Goal: Task Accomplishment & Management: Use online tool/utility

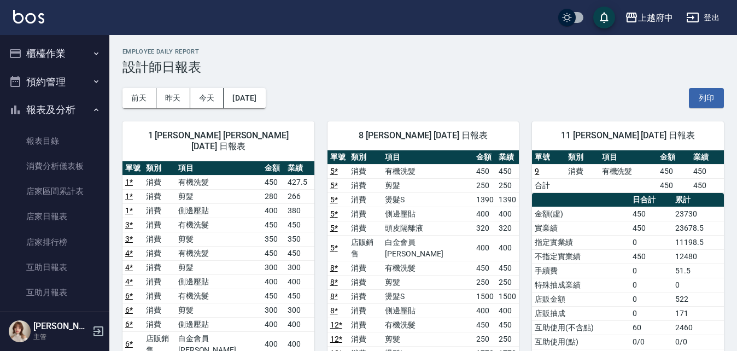
scroll to position [273, 0]
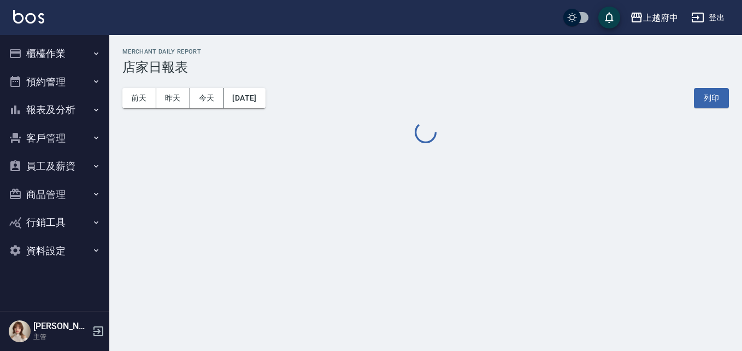
click at [711, 15] on button "登出" at bounding box center [708, 18] width 42 height 20
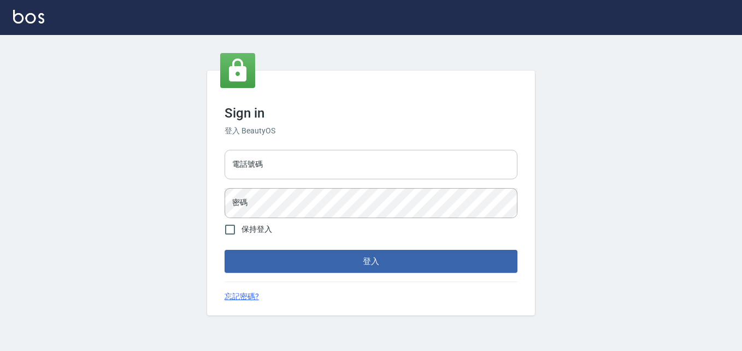
click at [284, 158] on input "電話號碼" at bounding box center [371, 165] width 293 height 30
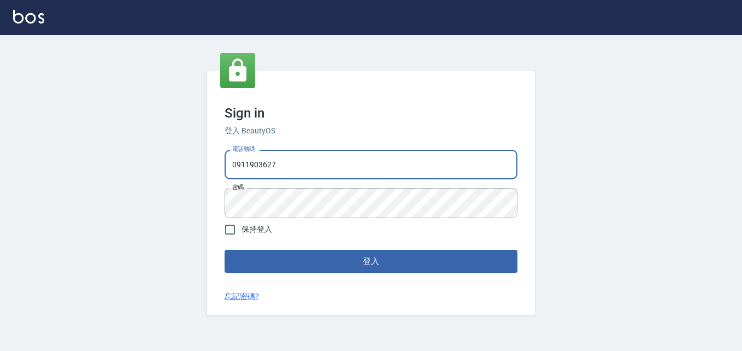
drag, startPoint x: 284, startPoint y: 158, endPoint x: 210, endPoint y: 167, distance: 74.2
click at [210, 167] on div "Sign in 登入 BeautyOS 電話號碼 0911903627 電話號碼 密碼 密碼 保持登入 登入 忘記密碼?" at bounding box center [371, 192] width 328 height 245
type input "0932050354"
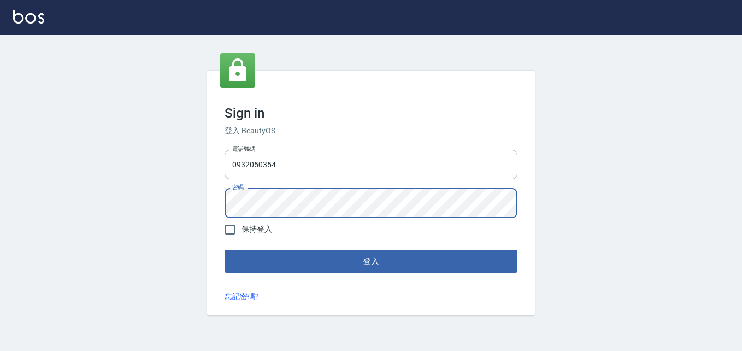
click at [202, 205] on div "Sign in 登入 BeautyOS 電話號碼 0932050354 電話號碼 密碼 密碼 保持登入 登入 忘記密碼?" at bounding box center [371, 193] width 742 height 316
click at [198, 258] on div "Sign in 登入 BeautyOS 電話號碼 0932050354 電話號碼 密碼 密碼 保持登入 登入 忘記密碼?" at bounding box center [371, 193] width 742 height 316
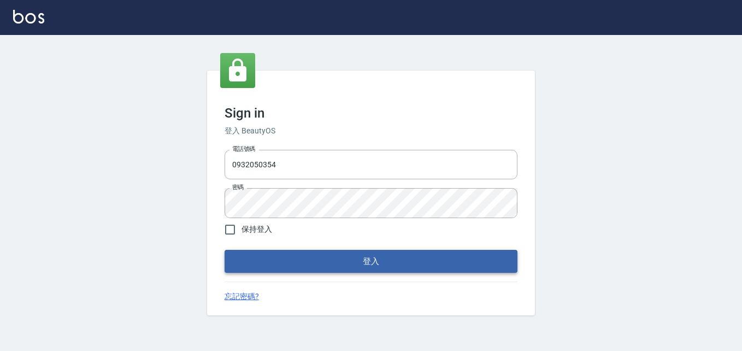
click at [278, 258] on button "登入" at bounding box center [371, 261] width 293 height 23
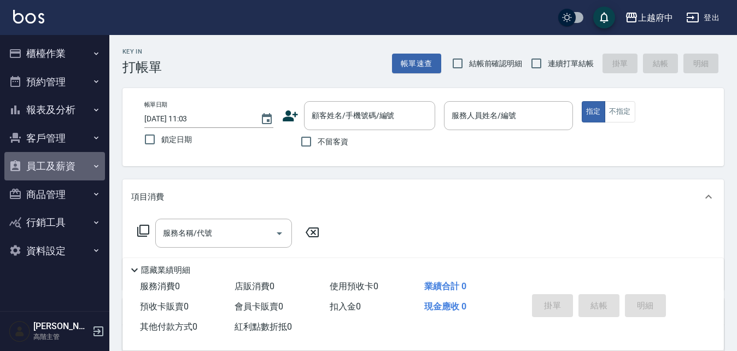
click at [49, 168] on button "員工及薪資" at bounding box center [54, 166] width 101 height 28
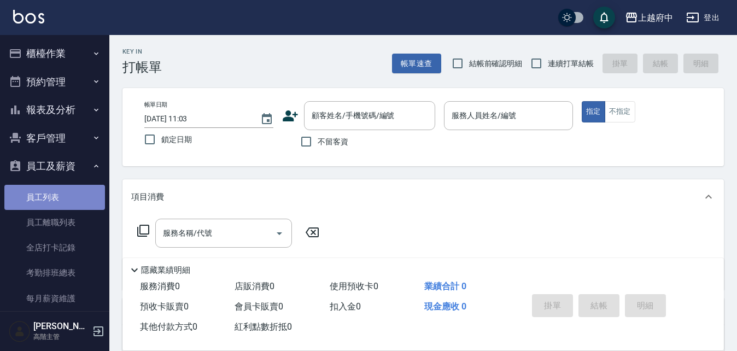
click at [62, 195] on link "員工列表" at bounding box center [54, 197] width 101 height 25
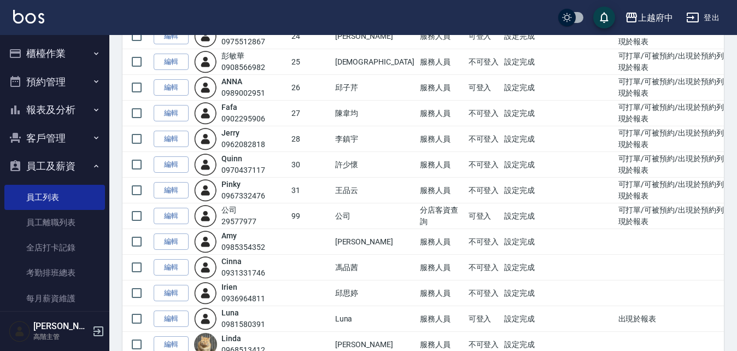
scroll to position [328, 0]
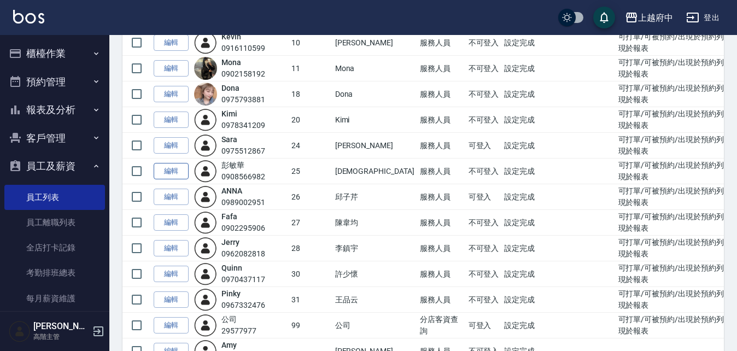
click at [173, 172] on link "編輯" at bounding box center [171, 171] width 35 height 17
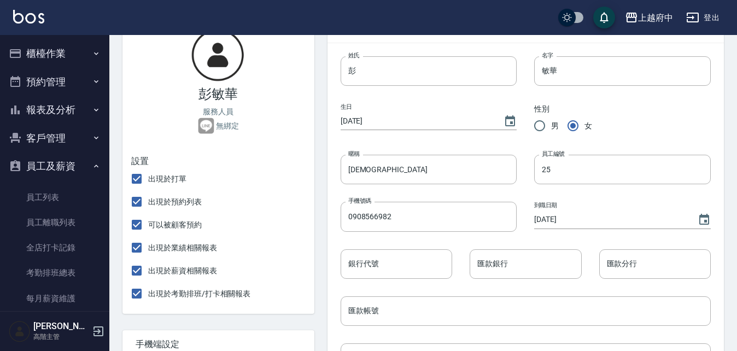
scroll to position [109, 0]
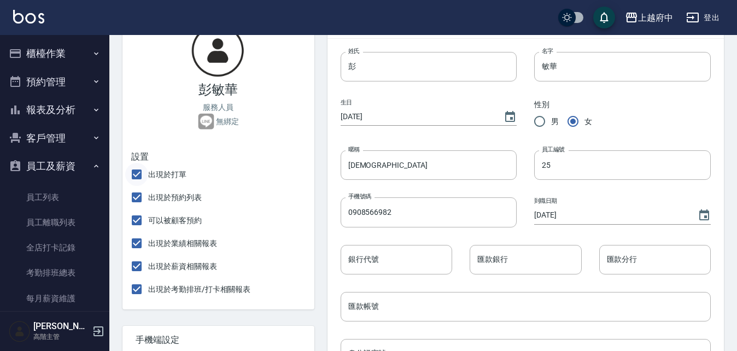
click at [133, 175] on input "出現於打單" at bounding box center [136, 174] width 23 height 23
checkbox input "false"
click at [134, 202] on input "出現於預約列表" at bounding box center [136, 197] width 23 height 23
checkbox input "false"
click at [133, 219] on input "可以被顧客預約" at bounding box center [136, 220] width 23 height 23
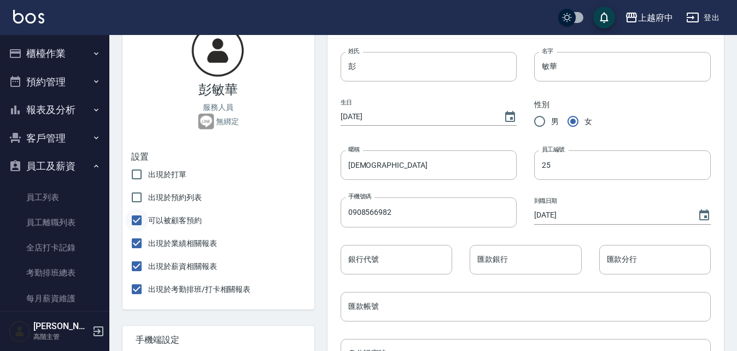
checkbox input "false"
click at [135, 246] on input "出現於業績相關報表" at bounding box center [136, 243] width 23 height 23
checkbox input "false"
drag, startPoint x: 140, startPoint y: 269, endPoint x: 139, endPoint y: 275, distance: 6.6
click at [140, 268] on input "出現於薪資相關報表" at bounding box center [136, 266] width 23 height 23
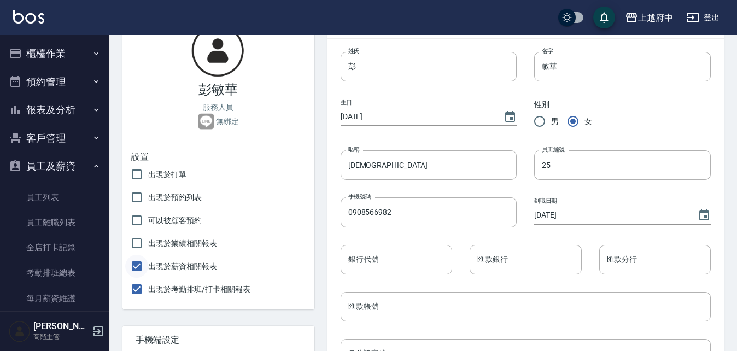
checkbox input "false"
click at [139, 288] on input "出現於考勤排班/打卡相關報表" at bounding box center [136, 289] width 23 height 23
checkbox input "false"
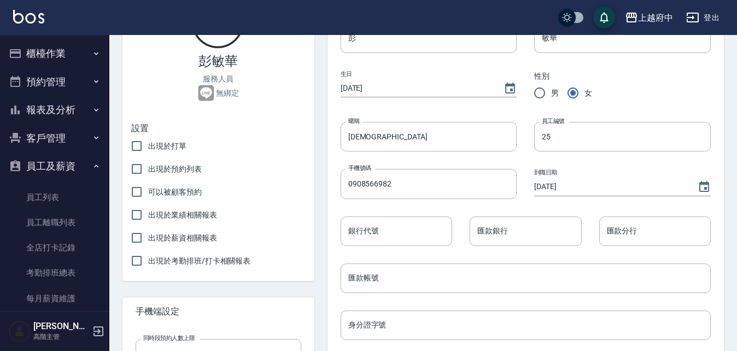
scroll to position [164, 0]
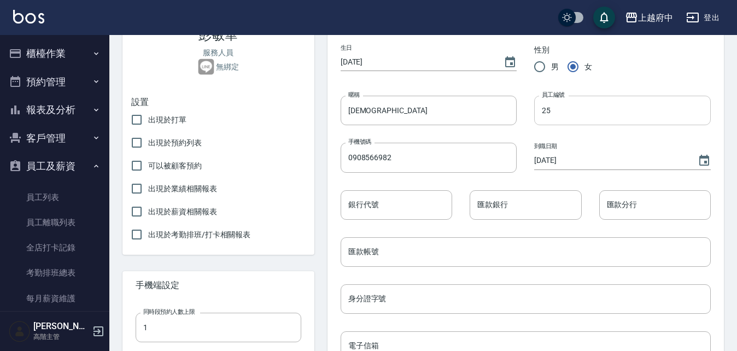
click at [573, 111] on input "25" at bounding box center [622, 111] width 176 height 30
type input "2"
click at [667, 83] on div "員工編號 員工編號" at bounding box center [613, 101] width 194 height 47
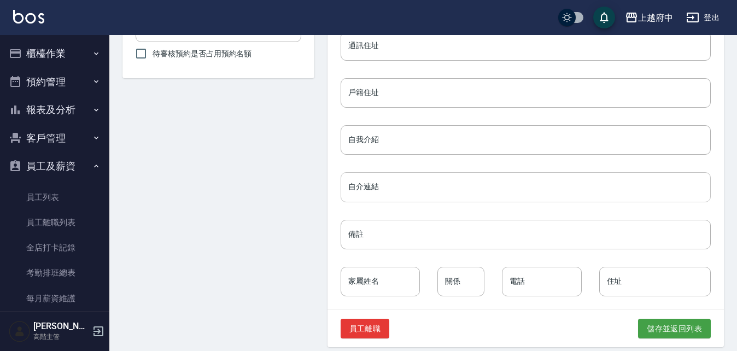
scroll to position [521, 0]
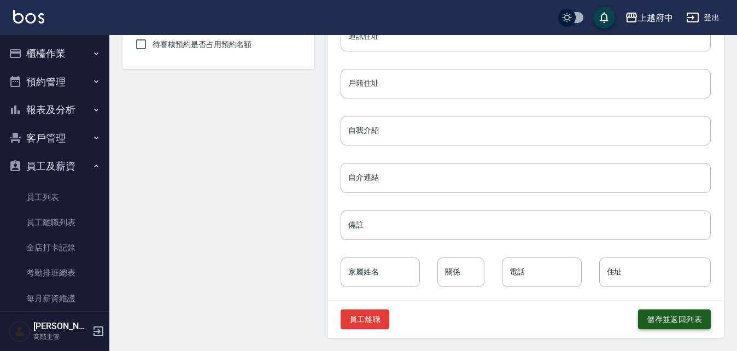
click at [690, 319] on button "儲存並返回列表" at bounding box center [674, 319] width 73 height 20
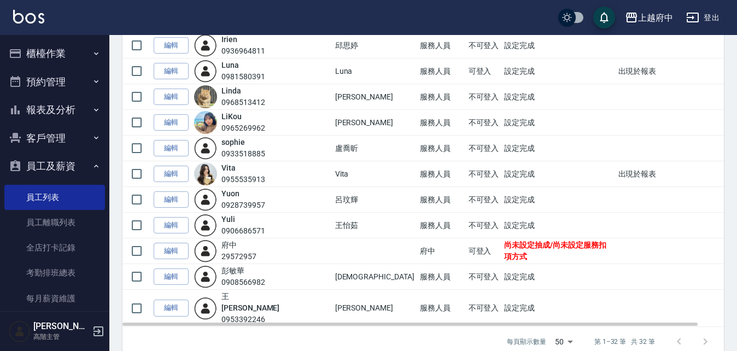
scroll to position [666, 0]
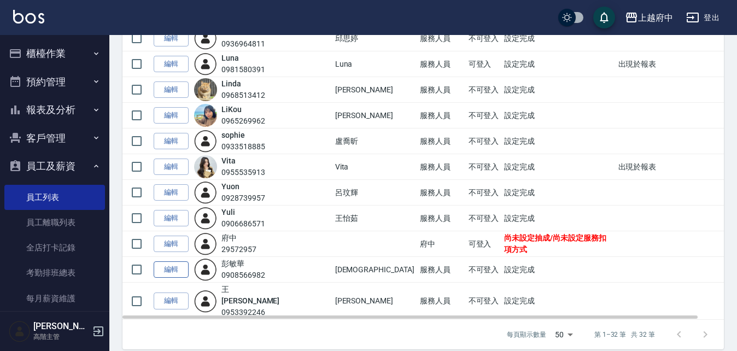
click at [171, 270] on link "編輯" at bounding box center [171, 269] width 35 height 17
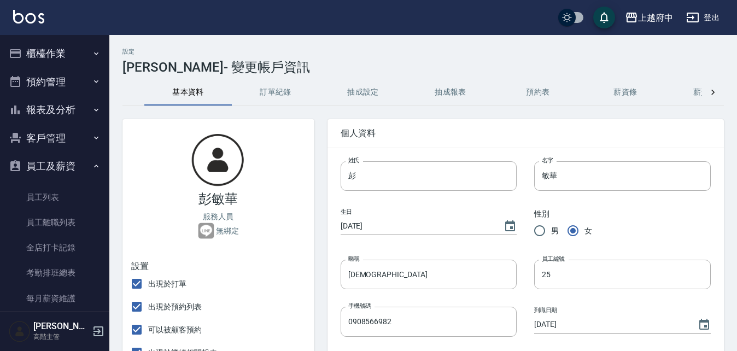
checkbox input "false"
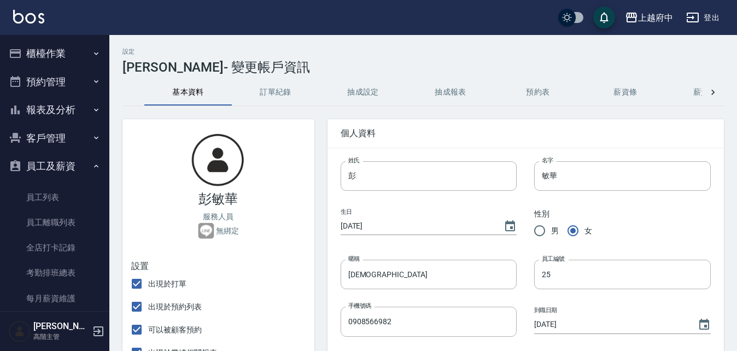
checkbox input "false"
click at [631, 91] on button "薪資條" at bounding box center [624, 92] width 87 height 26
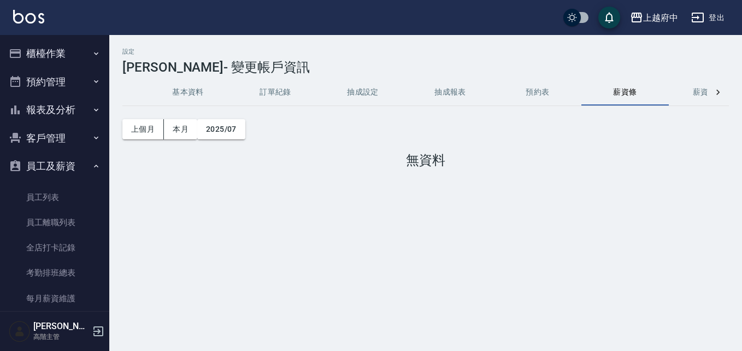
click at [719, 93] on icon at bounding box center [717, 92] width 3 height 5
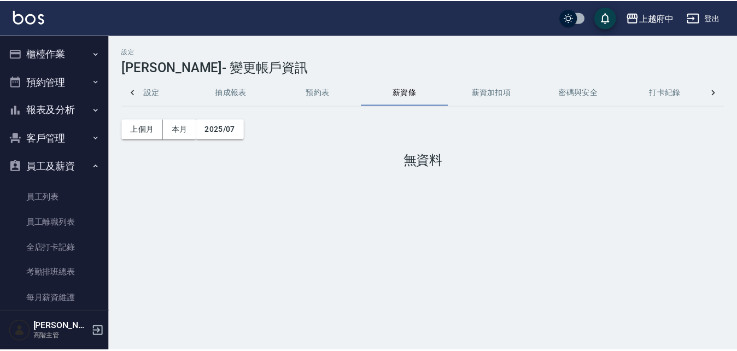
scroll to position [0, 224]
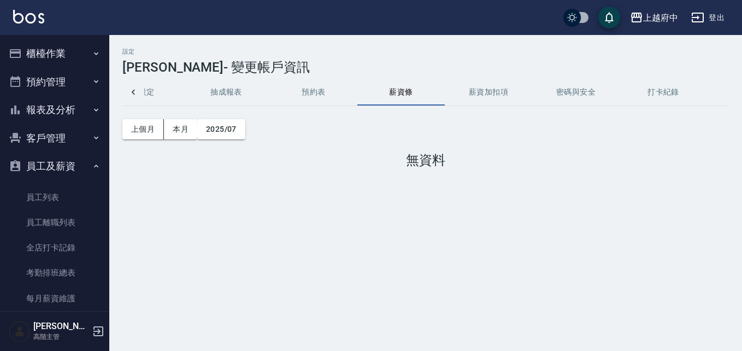
click at [570, 89] on button "密碼與安全" at bounding box center [575, 92] width 87 height 26
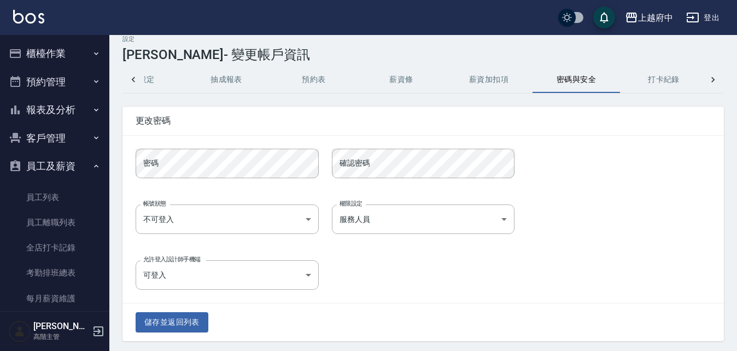
scroll to position [16, 0]
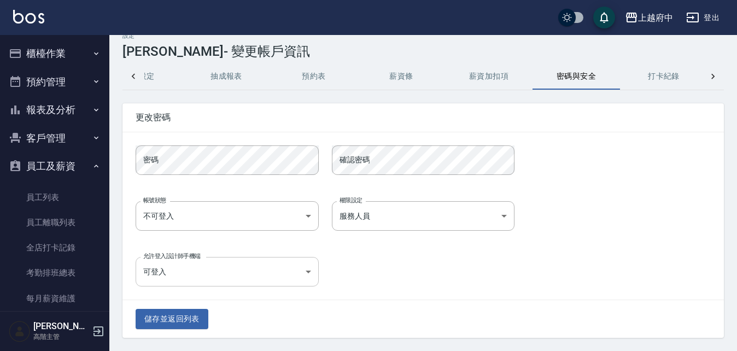
click at [238, 277] on body "上越府中 登出 櫃檯作業 打帳單 帳單列表 掛單列表 座位開單 營業儀表板 現金收支登錄 高階收支登錄 材料自購登錄 每日結帳 排班表 現場電腦打卡 掃碼打卡…" at bounding box center [368, 167] width 737 height 367
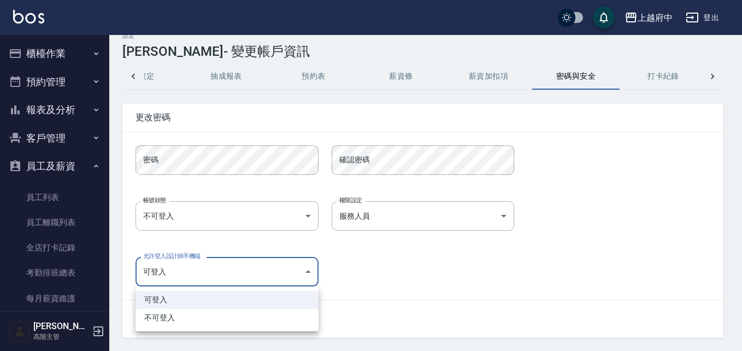
click at [172, 315] on li "不可登入" at bounding box center [227, 318] width 183 height 18
type input "false"
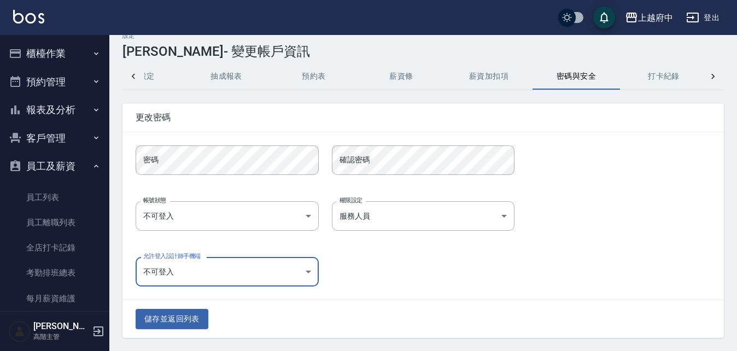
click at [170, 315] on button "儲存並返回列表" at bounding box center [172, 319] width 73 height 20
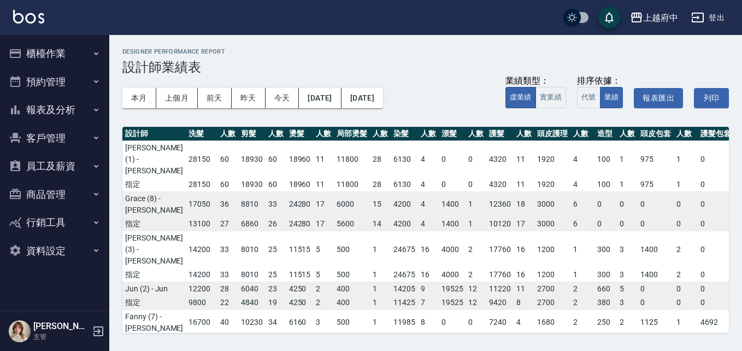
scroll to position [0, 214]
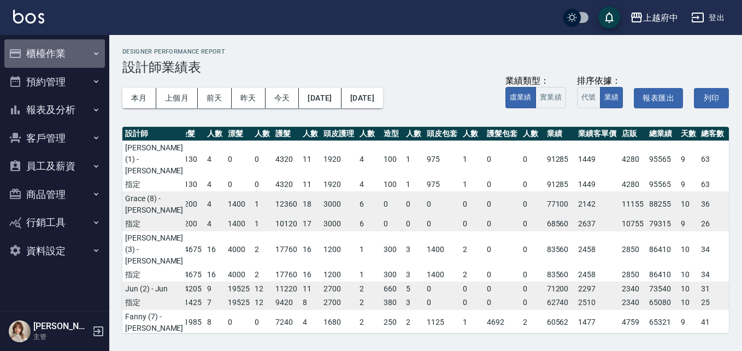
click at [84, 54] on button "櫃檯作業" at bounding box center [54, 53] width 101 height 28
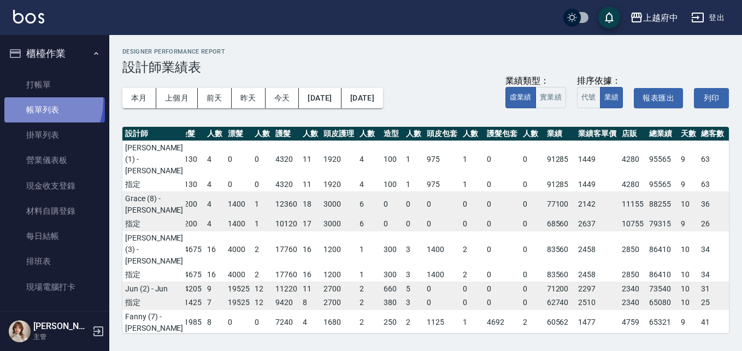
click at [33, 101] on link "帳單列表" at bounding box center [54, 109] width 101 height 25
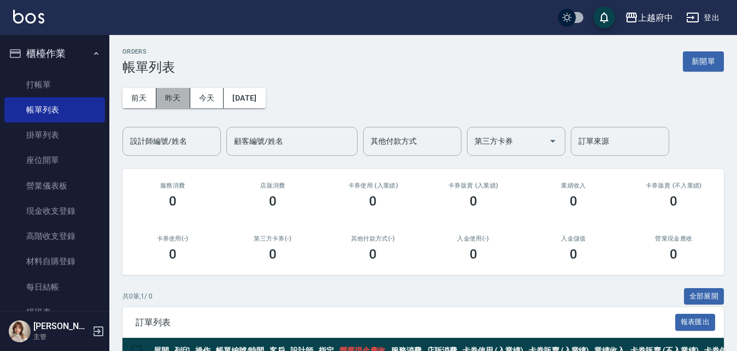
click at [171, 100] on button "昨天" at bounding box center [173, 98] width 34 height 20
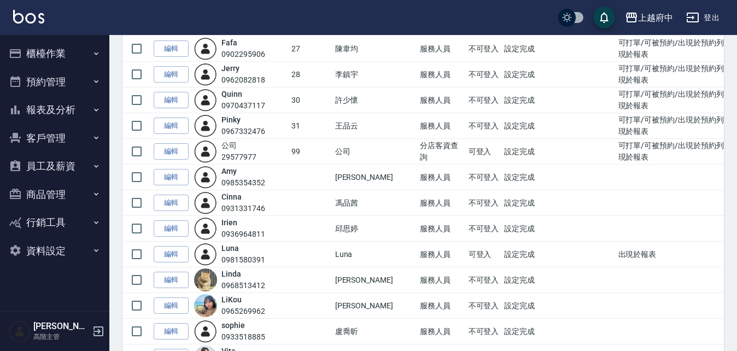
scroll to position [492, 0]
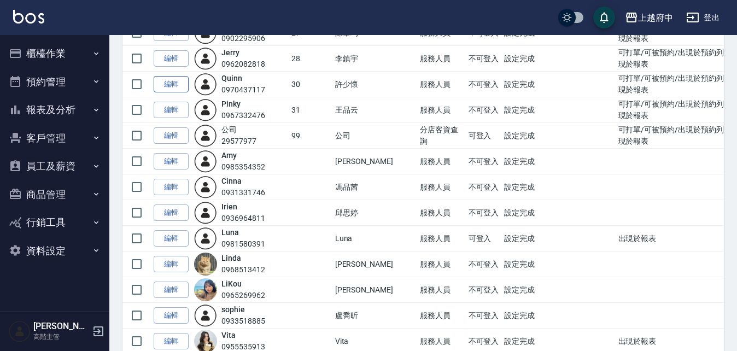
click at [178, 84] on link "編輯" at bounding box center [171, 84] width 35 height 17
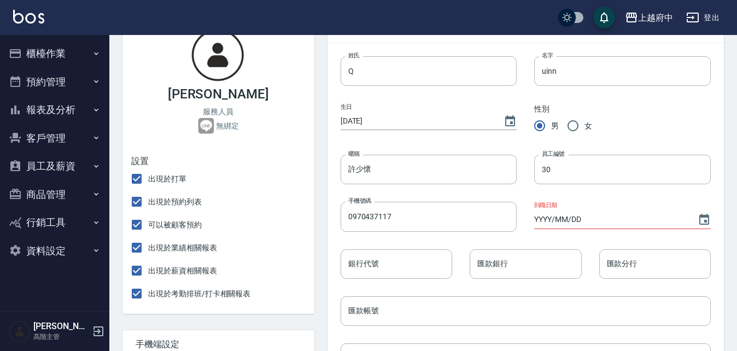
scroll to position [109, 0]
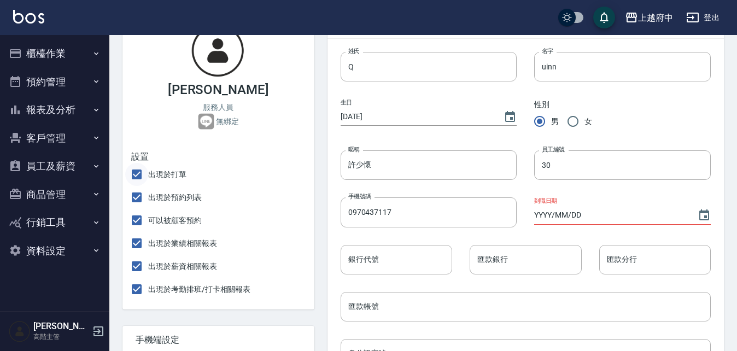
click at [135, 179] on input "出現於打單" at bounding box center [136, 174] width 23 height 23
checkbox input "false"
click at [139, 196] on input "出現於預約列表" at bounding box center [136, 197] width 23 height 23
checkbox input "false"
click at [138, 217] on input "可以被顧客預約" at bounding box center [136, 220] width 23 height 23
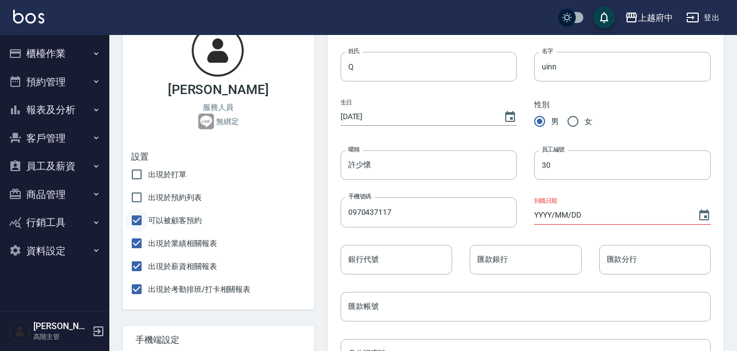
checkbox input "false"
click at [135, 244] on input "出現於業績相關報表" at bounding box center [136, 243] width 23 height 23
checkbox input "false"
click at [133, 295] on input "出現於考勤排班/打卡相關報表" at bounding box center [136, 289] width 23 height 23
checkbox input "false"
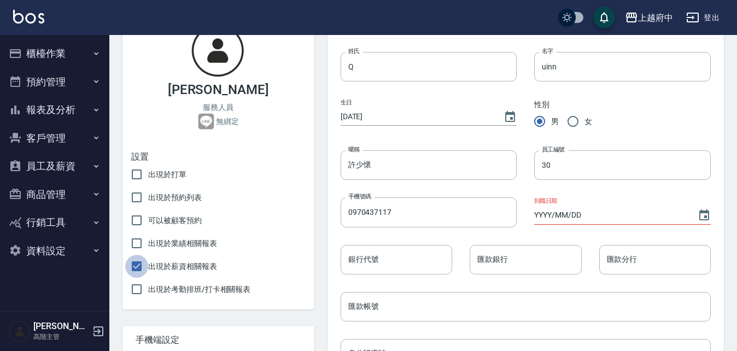
click at [137, 266] on input "出現於薪資相關報表" at bounding box center [136, 266] width 23 height 23
checkbox input "false"
drag, startPoint x: 541, startPoint y: 172, endPoint x: 503, endPoint y: 164, distance: 39.5
drag, startPoint x: 550, startPoint y: 164, endPoint x: 527, endPoint y: 160, distance: 23.5
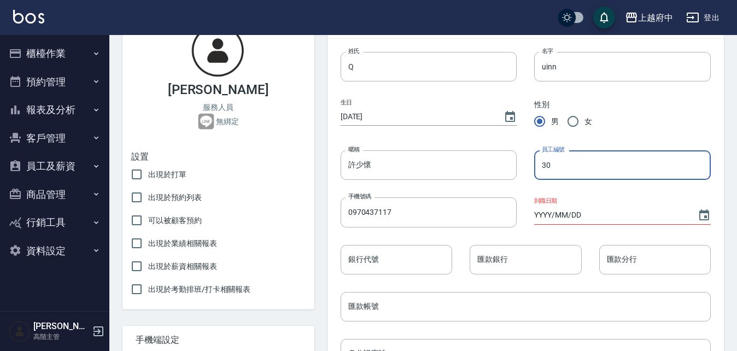
click at [532, 163] on div "員工編號 30 員工編號" at bounding box center [613, 156] width 194 height 47
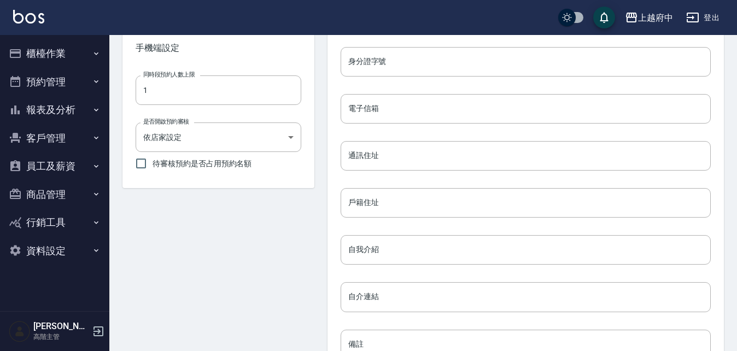
scroll to position [521, 0]
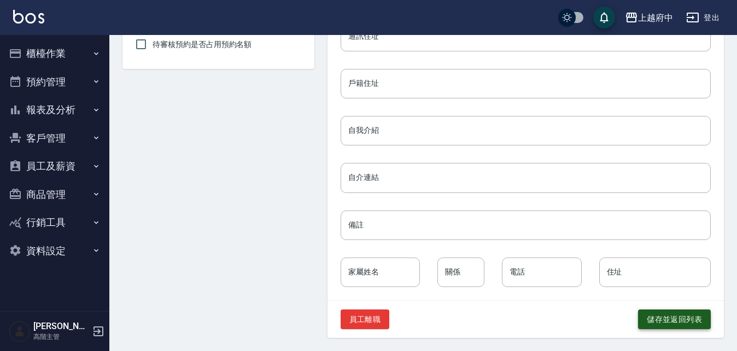
click at [674, 323] on button "儲存並返回列表" at bounding box center [674, 319] width 73 height 20
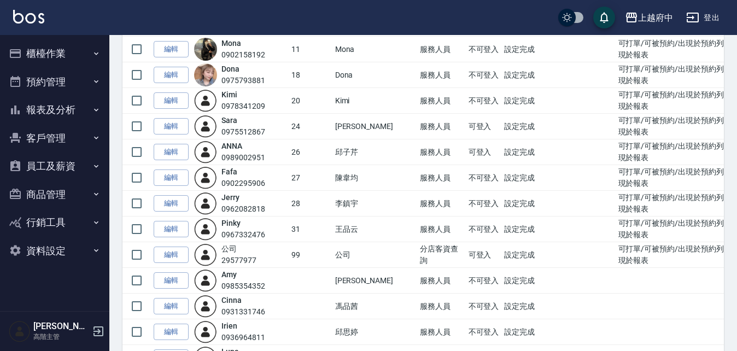
scroll to position [492, 0]
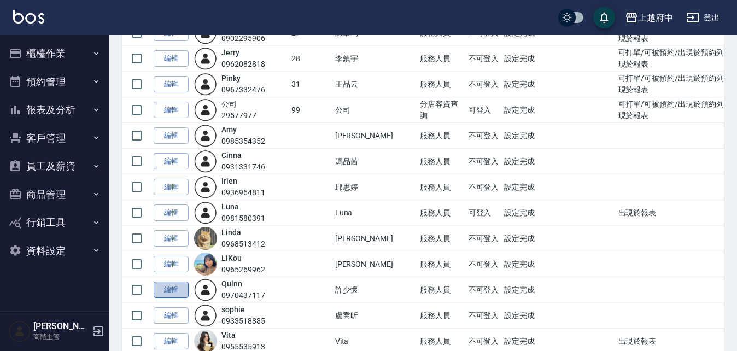
click at [173, 291] on link "編輯" at bounding box center [171, 289] width 35 height 17
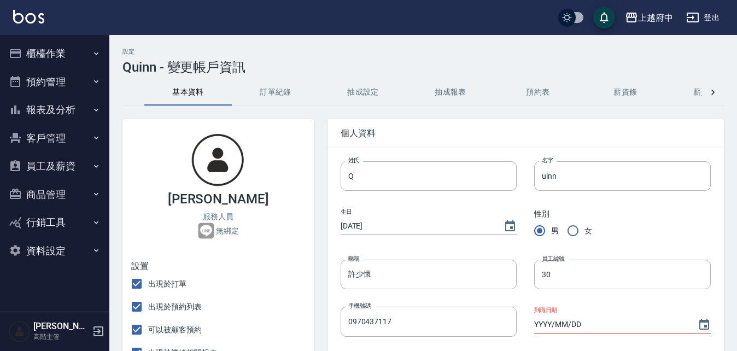
checkbox input "false"
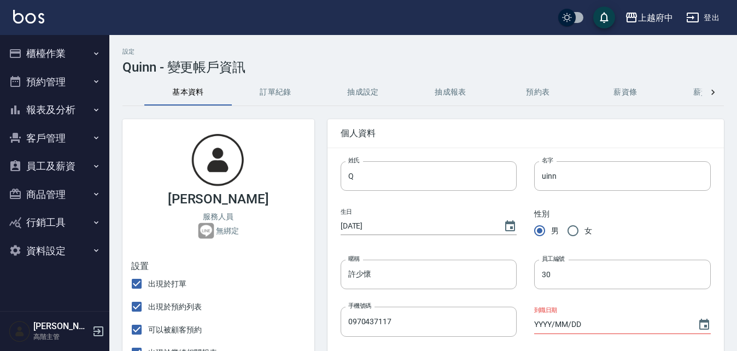
checkbox input "false"
click at [711, 92] on icon at bounding box center [712, 92] width 11 height 11
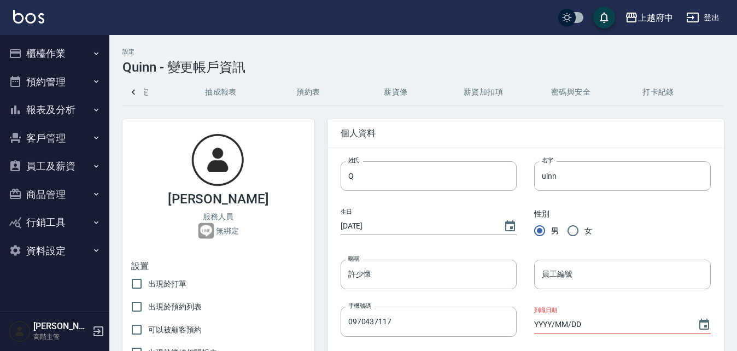
click at [564, 91] on button "密碼與安全" at bounding box center [570, 92] width 87 height 26
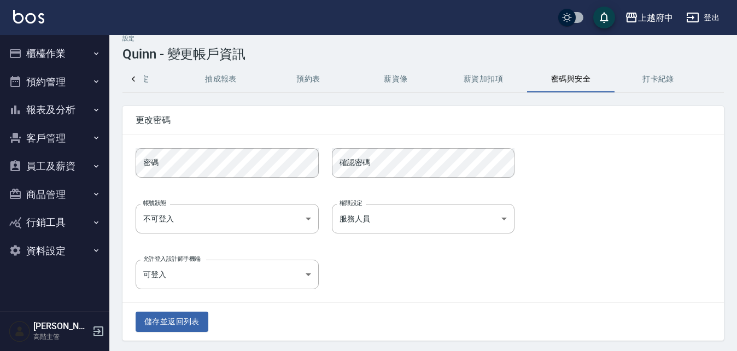
scroll to position [16, 0]
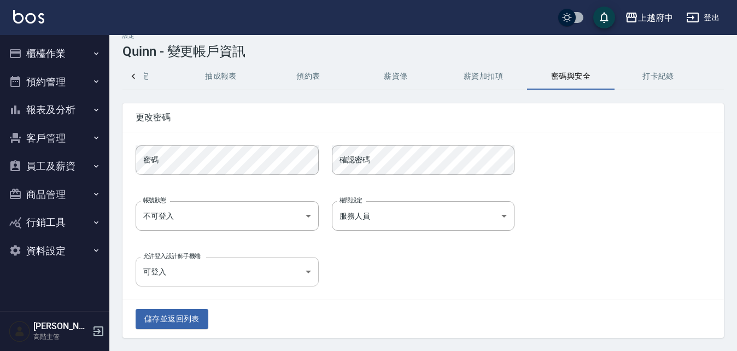
click at [238, 266] on body "上越府中 登出 櫃檯作業 打帳單 帳單列表 掛單列表 座位開單 營業儀表板 現金收支登錄 高階收支登錄 材料自購登錄 每日結帳 排班表 現場電腦打卡 掃碼打卡…" at bounding box center [368, 167] width 737 height 367
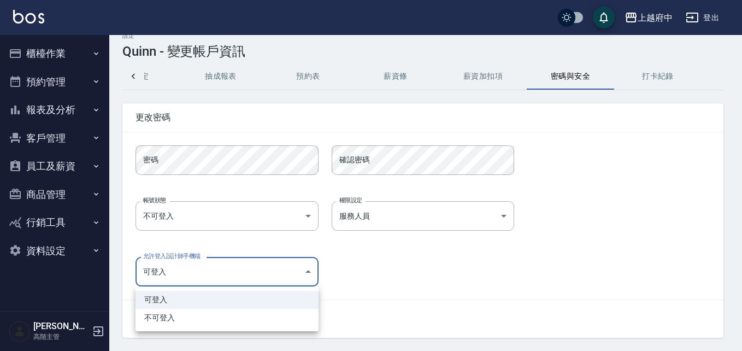
click at [160, 316] on li "不可登入" at bounding box center [227, 318] width 183 height 18
type input "false"
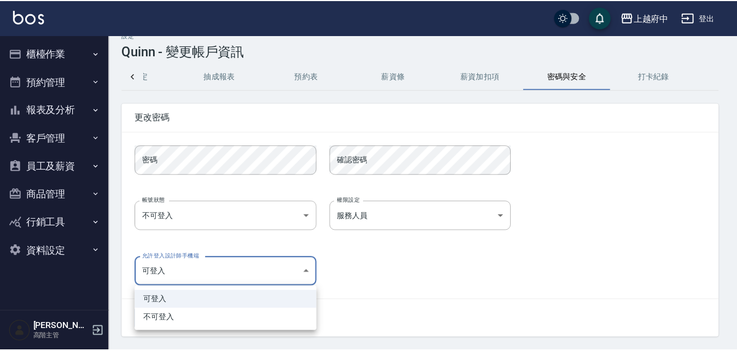
scroll to position [0, 224]
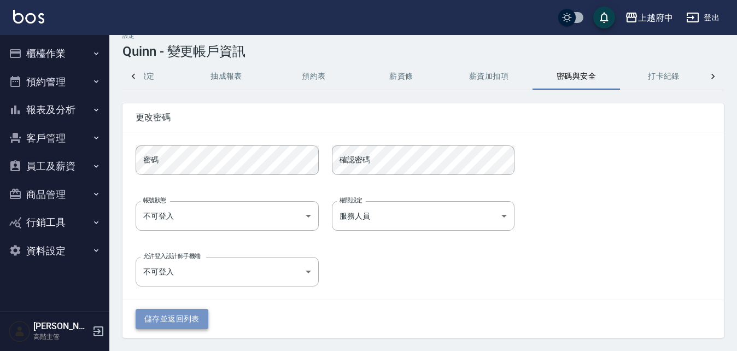
click at [159, 317] on button "儲存並返回列表" at bounding box center [172, 319] width 73 height 20
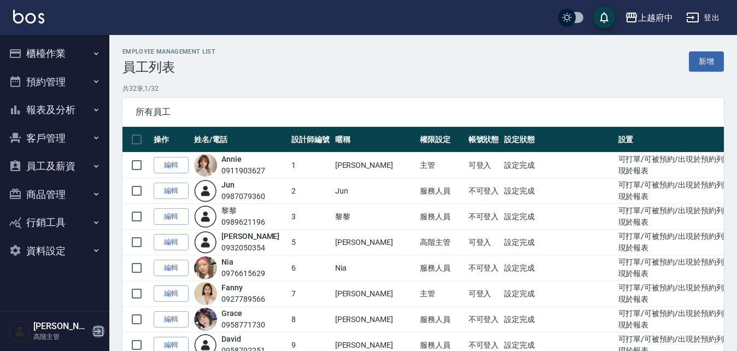
click at [95, 328] on icon "button" at bounding box center [98, 331] width 13 height 13
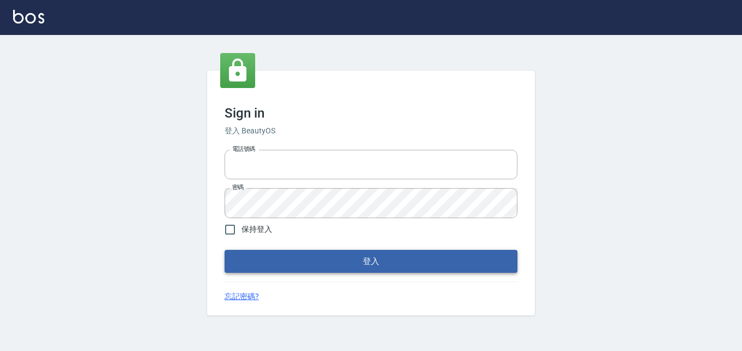
type input "0911903627"
click at [310, 262] on button "登入" at bounding box center [371, 261] width 293 height 23
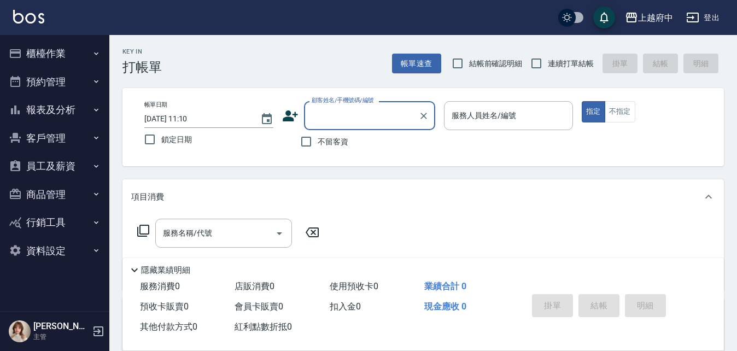
click at [47, 51] on button "櫃檯作業" at bounding box center [54, 53] width 101 height 28
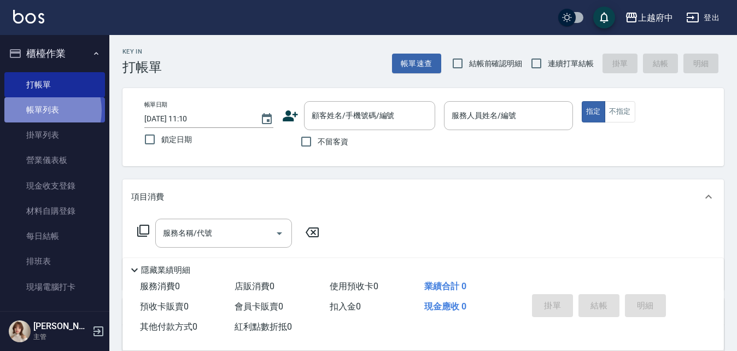
click at [41, 110] on link "帳單列表" at bounding box center [54, 109] width 101 height 25
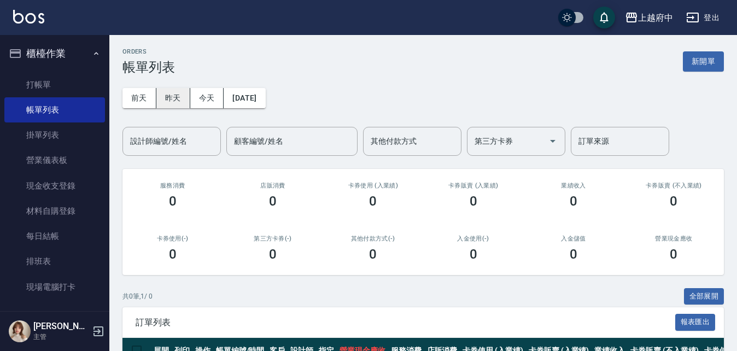
click at [168, 96] on button "昨天" at bounding box center [173, 98] width 34 height 20
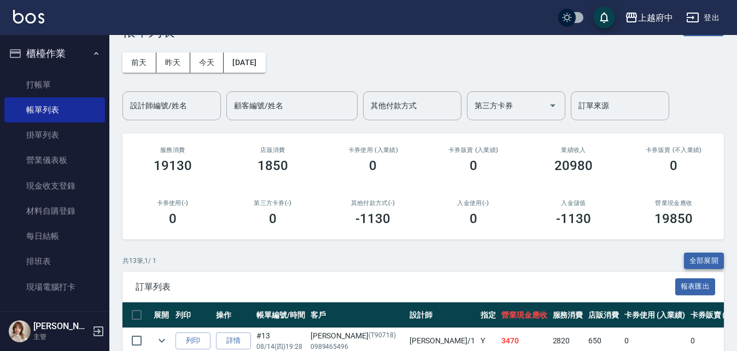
scroll to position [55, 0]
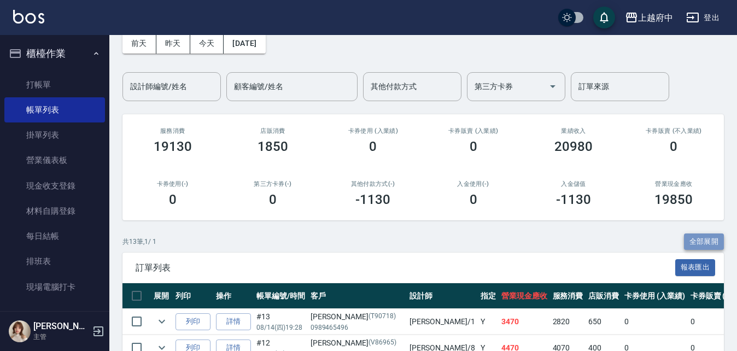
click at [701, 238] on button "全部展開" at bounding box center [704, 241] width 40 height 17
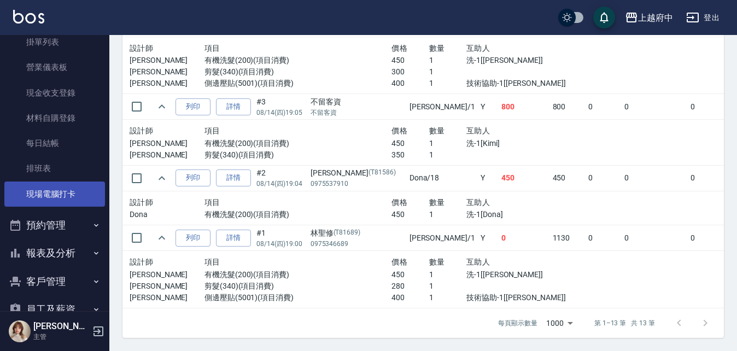
scroll to position [109, 0]
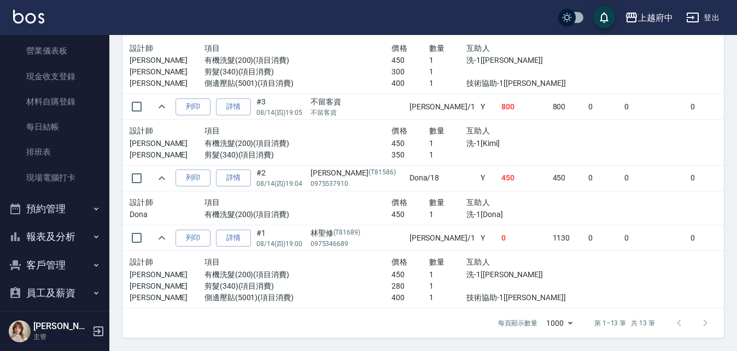
click at [45, 232] on button "報表及分析" at bounding box center [54, 236] width 101 height 28
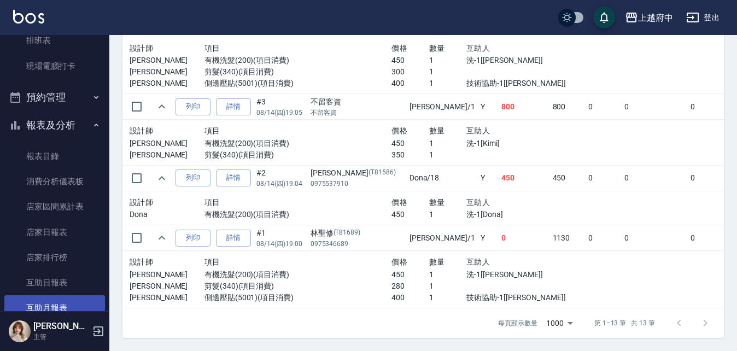
scroll to position [273, 0]
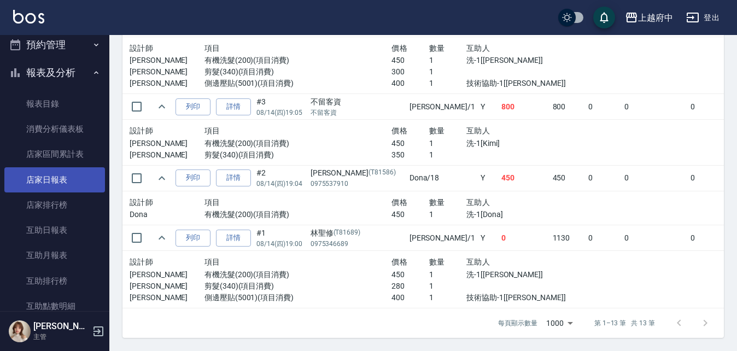
click at [44, 178] on link "店家日報表" at bounding box center [54, 179] width 101 height 25
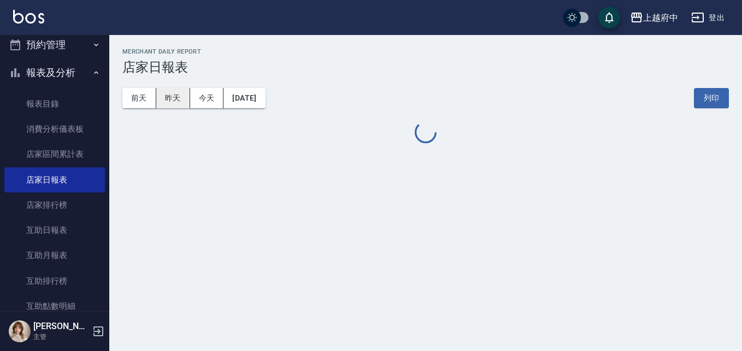
click at [171, 97] on button "昨天" at bounding box center [173, 98] width 34 height 20
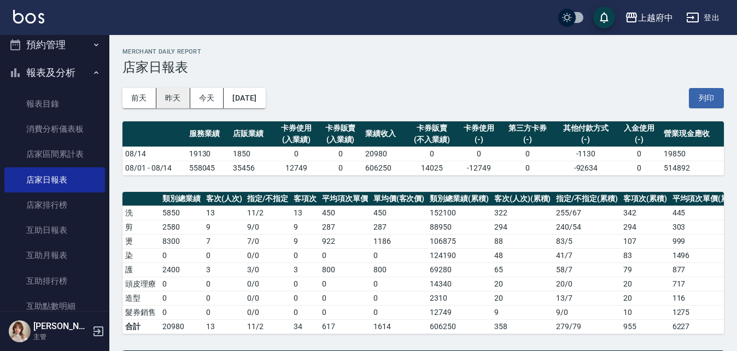
click at [171, 97] on button "昨天" at bounding box center [173, 98] width 34 height 20
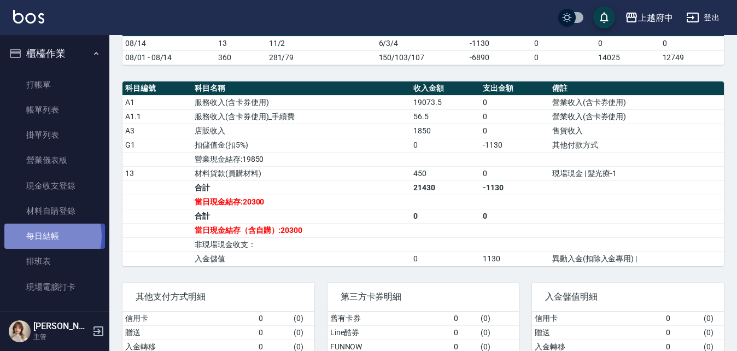
click at [41, 236] on link "每日結帳" at bounding box center [54, 235] width 101 height 25
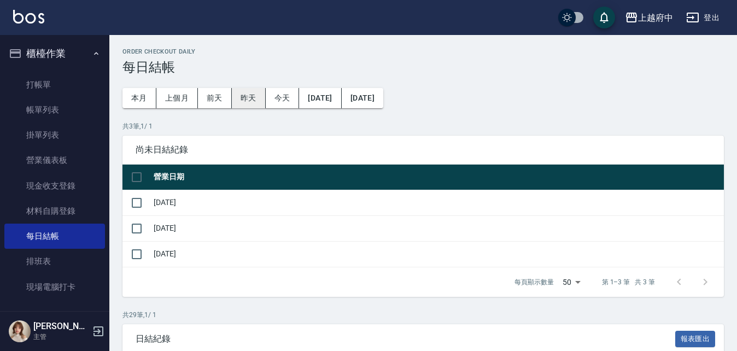
click at [248, 99] on button "昨天" at bounding box center [249, 98] width 34 height 20
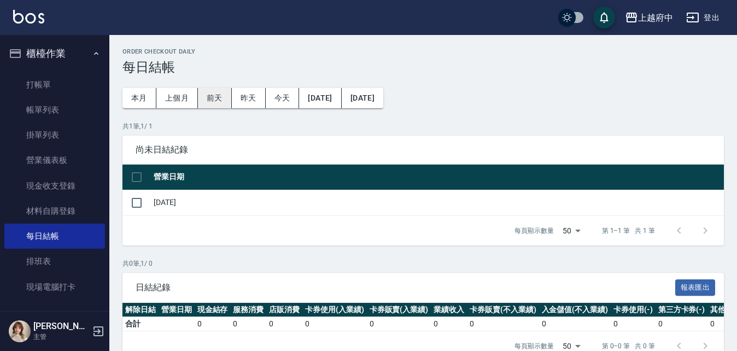
click at [219, 101] on button "前天" at bounding box center [215, 98] width 34 height 20
click at [256, 98] on button "昨天" at bounding box center [249, 98] width 34 height 20
click at [138, 201] on input "checkbox" at bounding box center [136, 202] width 23 height 23
checkbox input "true"
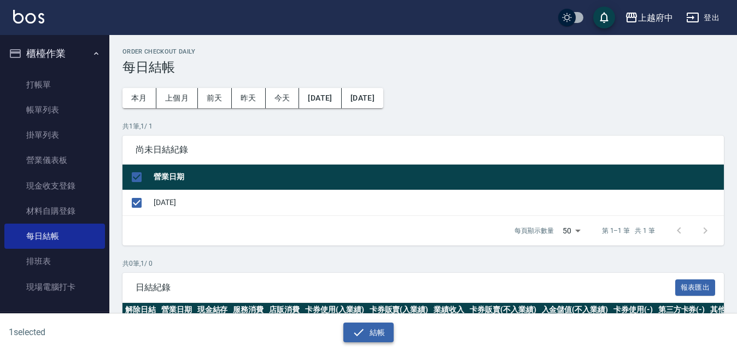
click at [375, 329] on button "結帳" at bounding box center [368, 332] width 51 height 20
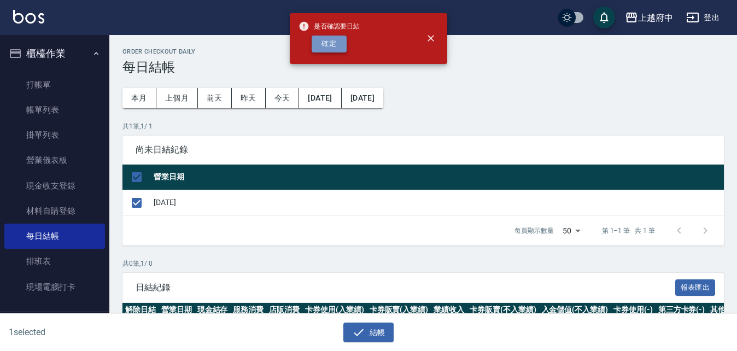
click at [327, 42] on button "確定" at bounding box center [328, 44] width 35 height 17
checkbox input "false"
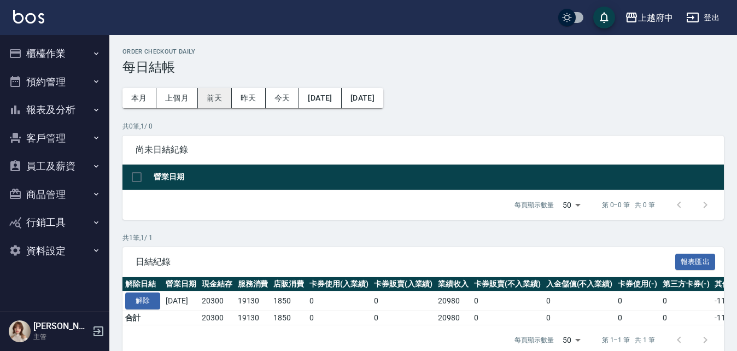
click at [210, 96] on button "前天" at bounding box center [215, 98] width 34 height 20
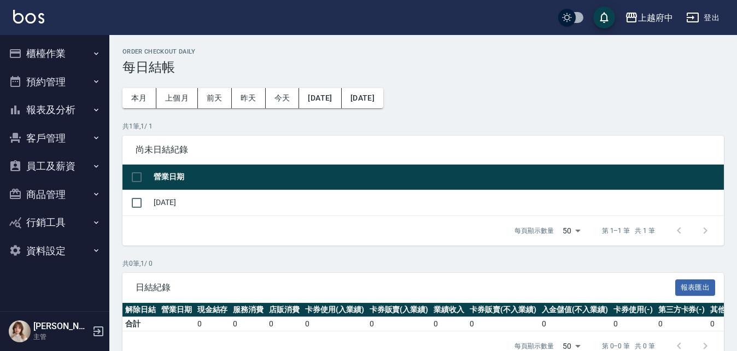
click at [49, 78] on button "預約管理" at bounding box center [54, 82] width 101 height 28
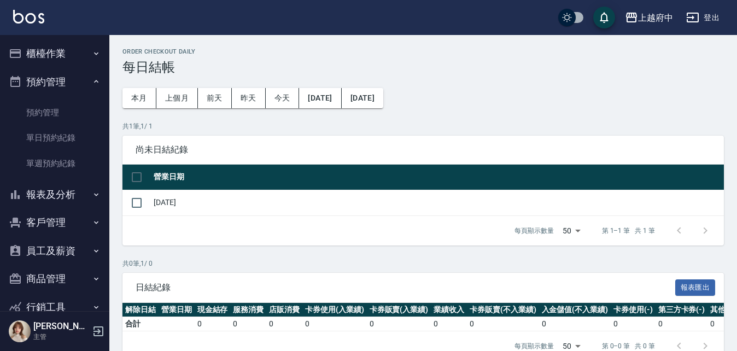
click at [44, 83] on button "預約管理" at bounding box center [54, 82] width 101 height 28
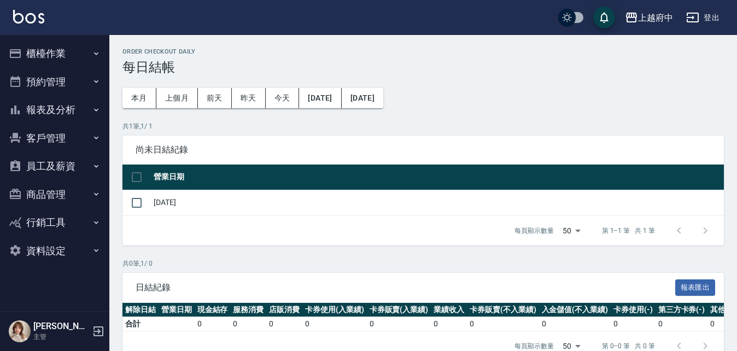
click at [50, 50] on button "櫃檯作業" at bounding box center [54, 53] width 101 height 28
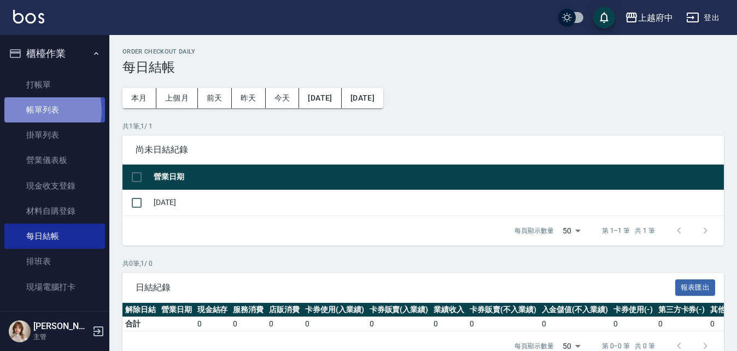
click at [38, 110] on link "帳單列表" at bounding box center [54, 109] width 101 height 25
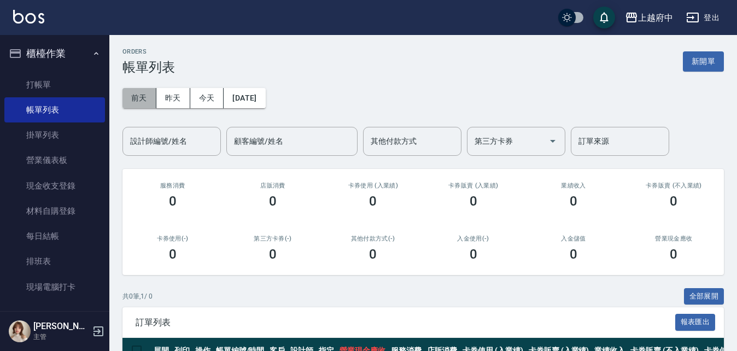
click at [143, 94] on button "前天" at bounding box center [139, 98] width 34 height 20
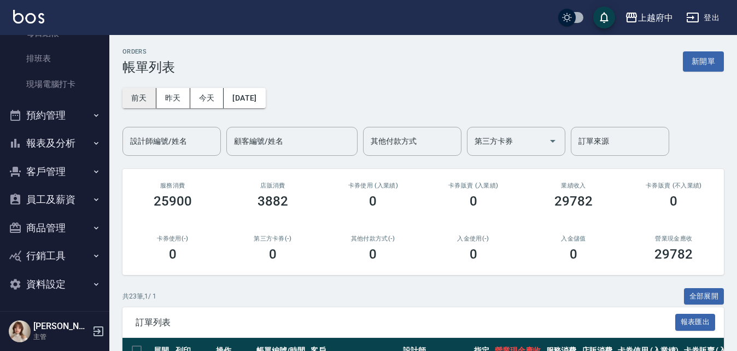
click at [143, 97] on button "前天" at bounding box center [139, 98] width 34 height 20
click at [136, 100] on button "前天" at bounding box center [139, 98] width 34 height 20
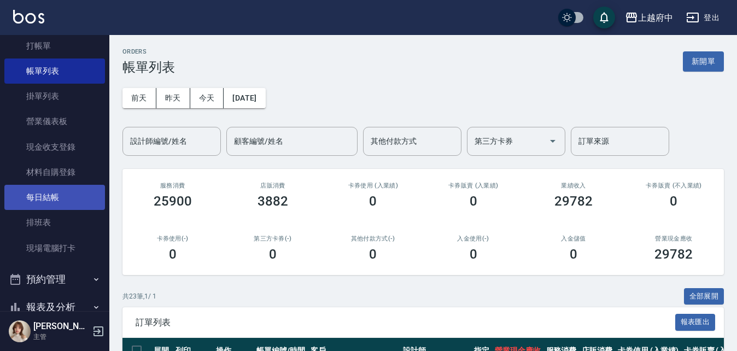
click at [42, 192] on link "每日結帳" at bounding box center [54, 197] width 101 height 25
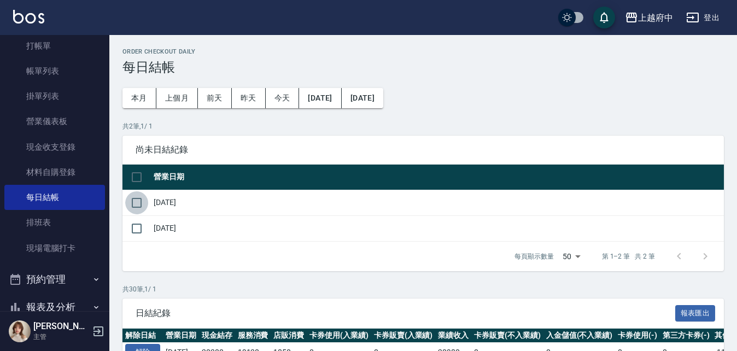
click at [136, 198] on input "checkbox" at bounding box center [136, 202] width 23 height 23
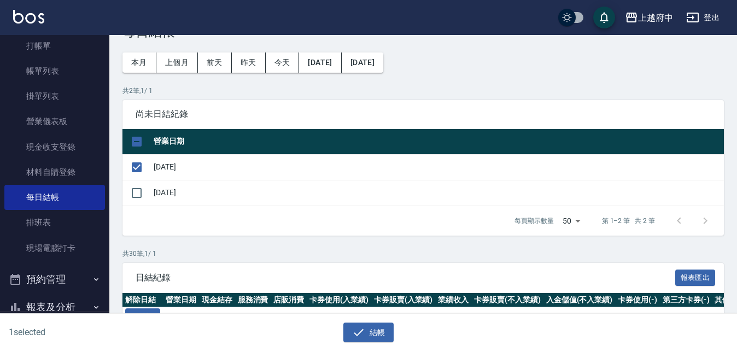
scroll to position [55, 0]
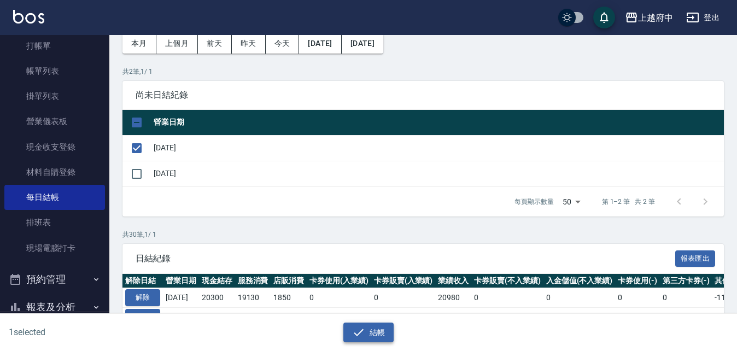
click at [372, 328] on button "結帳" at bounding box center [368, 332] width 51 height 20
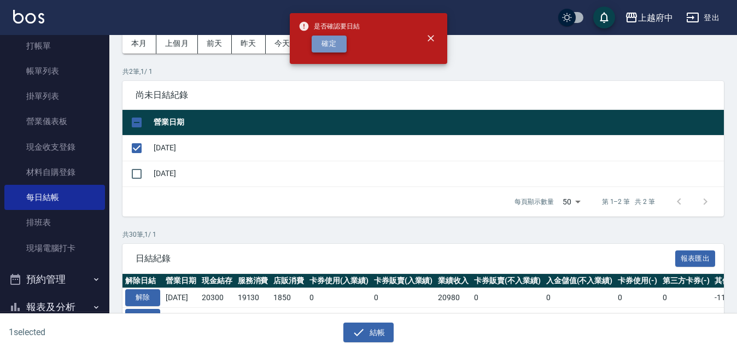
click at [332, 46] on button "確定" at bounding box center [328, 44] width 35 height 17
checkbox input "false"
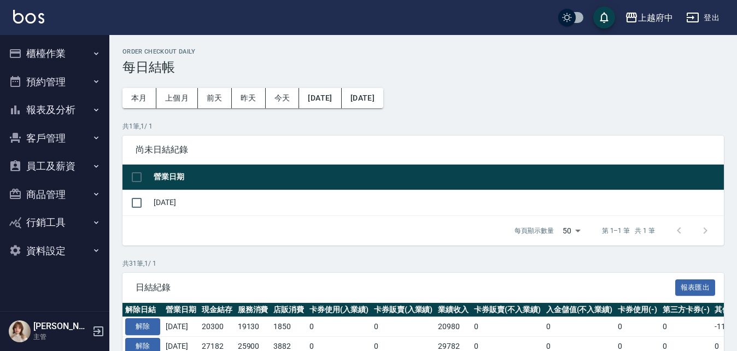
scroll to position [55, 0]
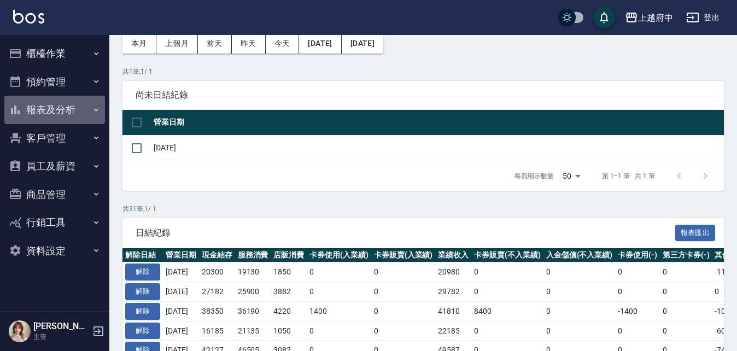
click at [51, 106] on button "報表及分析" at bounding box center [54, 110] width 101 height 28
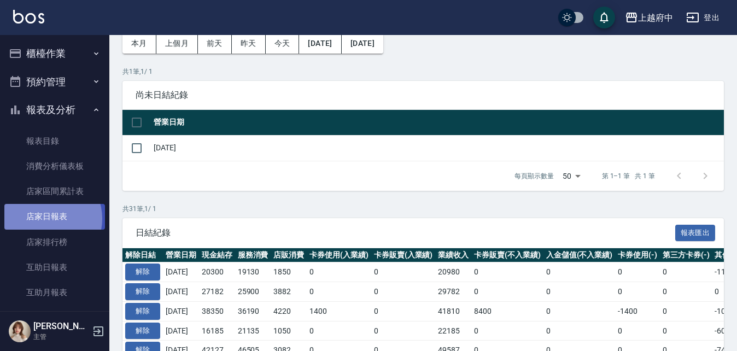
click at [45, 219] on link "店家日報表" at bounding box center [54, 216] width 101 height 25
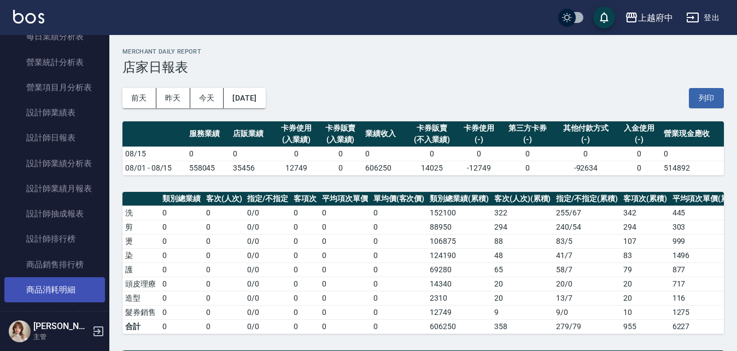
scroll to position [382, 0]
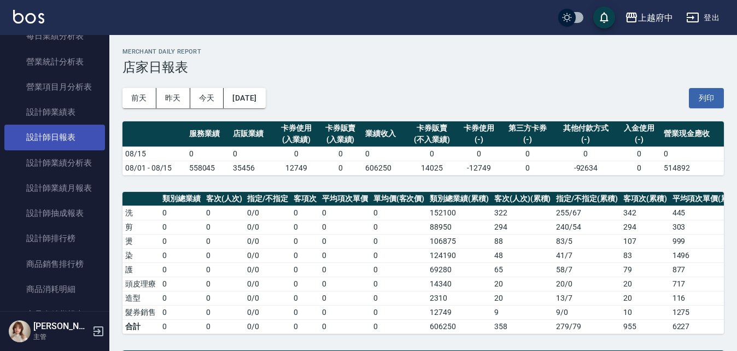
click at [46, 137] on link "設計師日報表" at bounding box center [54, 137] width 101 height 25
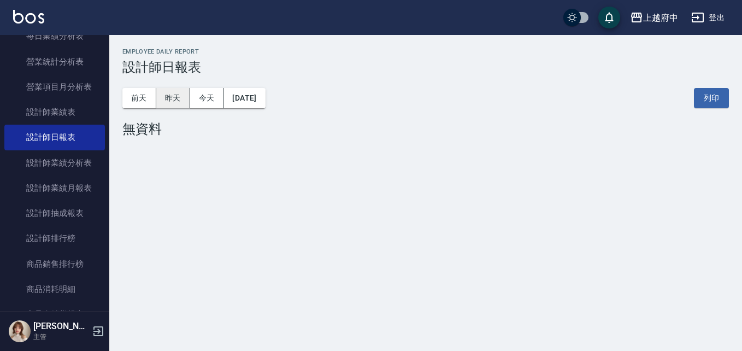
click at [178, 94] on button "昨天" at bounding box center [173, 98] width 34 height 20
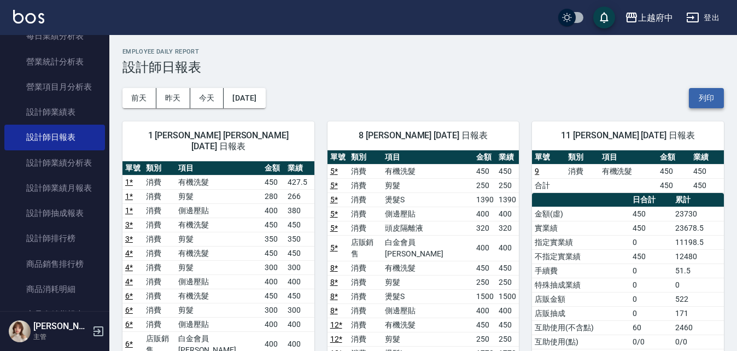
click at [710, 95] on button "列印" at bounding box center [705, 98] width 35 height 20
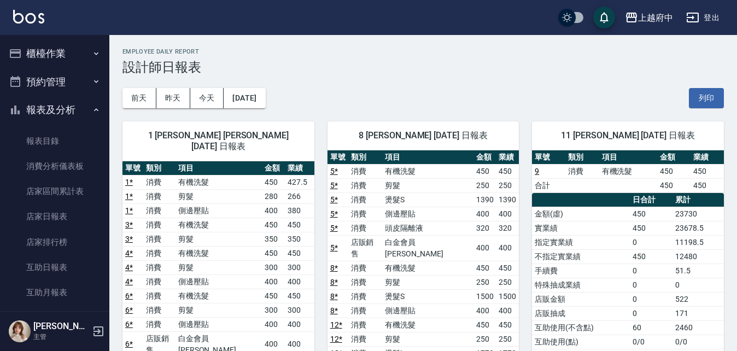
click at [56, 110] on button "報表及分析" at bounding box center [54, 110] width 101 height 28
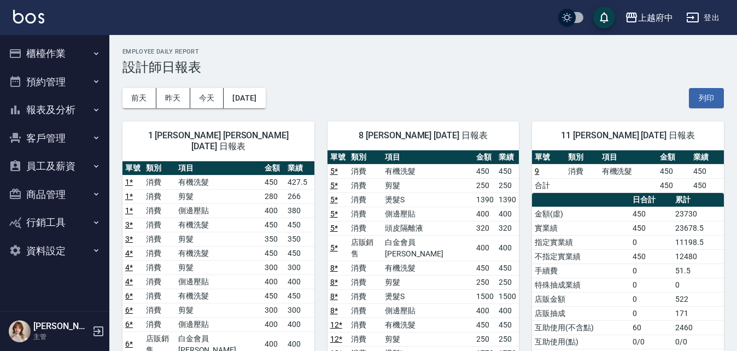
click at [43, 139] on button "客戶管理" at bounding box center [54, 138] width 101 height 28
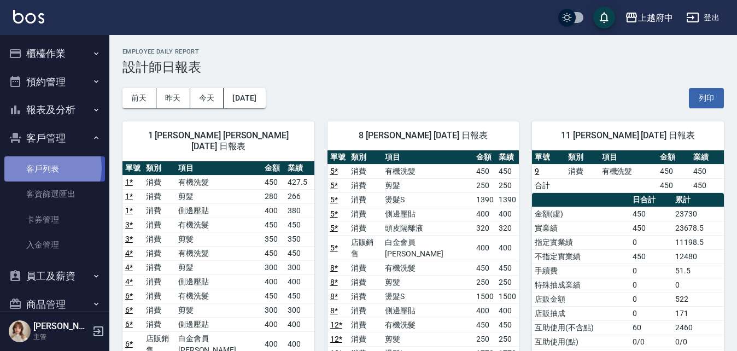
click at [46, 168] on link "客戶列表" at bounding box center [54, 168] width 101 height 25
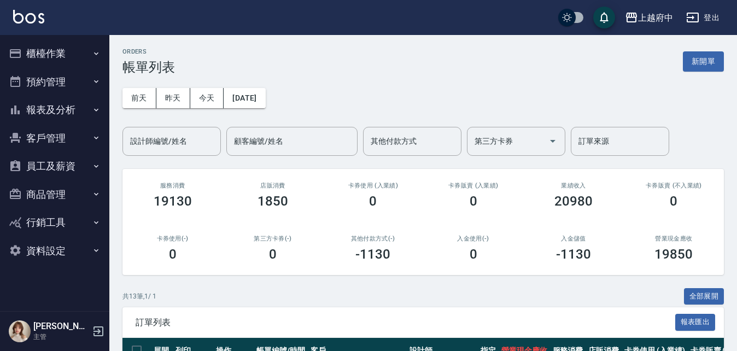
click at [46, 54] on button "櫃檯作業" at bounding box center [54, 53] width 101 height 28
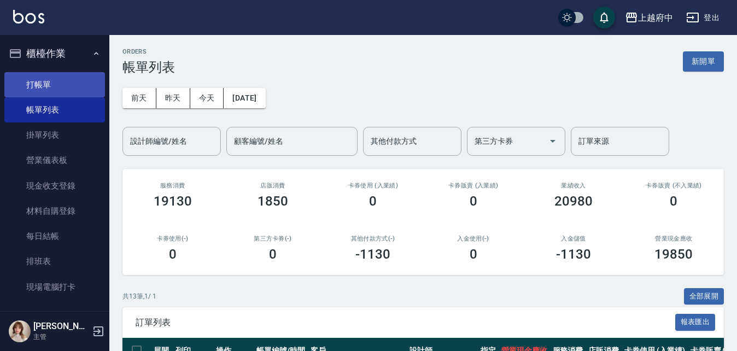
click at [41, 86] on link "打帳單" at bounding box center [54, 84] width 101 height 25
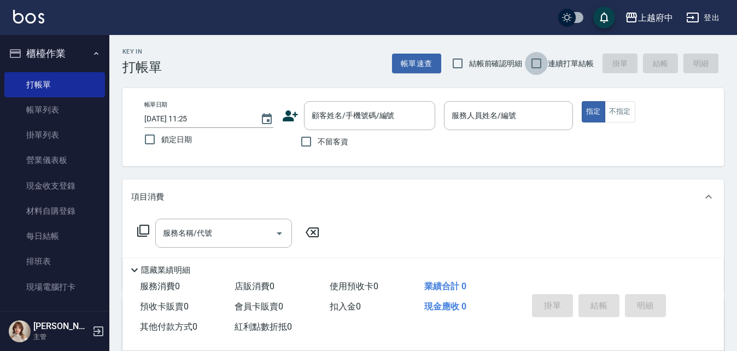
click at [535, 64] on input "連續打單結帳" at bounding box center [536, 63] width 23 height 23
checkbox input "true"
